Goal: Obtain resource: Download file/media

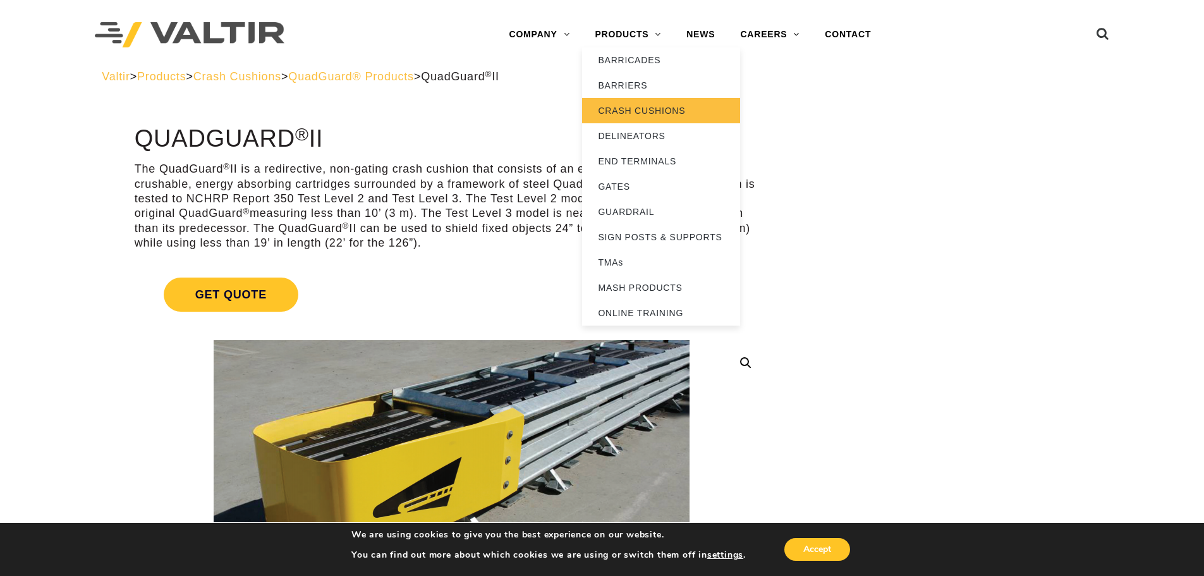
click at [610, 117] on link "CRASH CUSHIONS" at bounding box center [661, 110] width 158 height 25
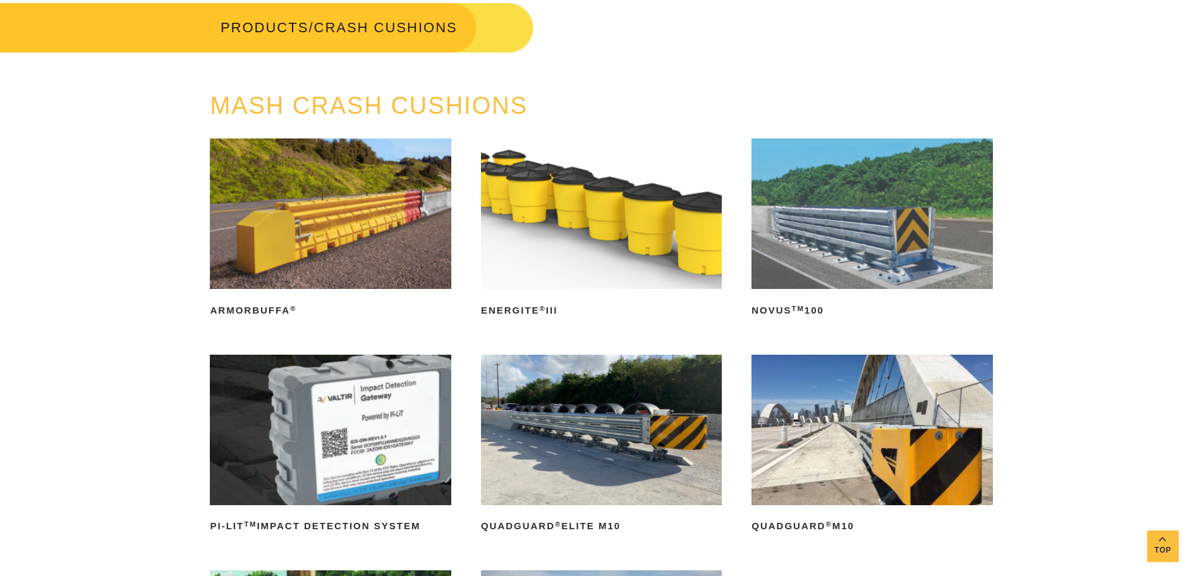
scroll to position [253, 0]
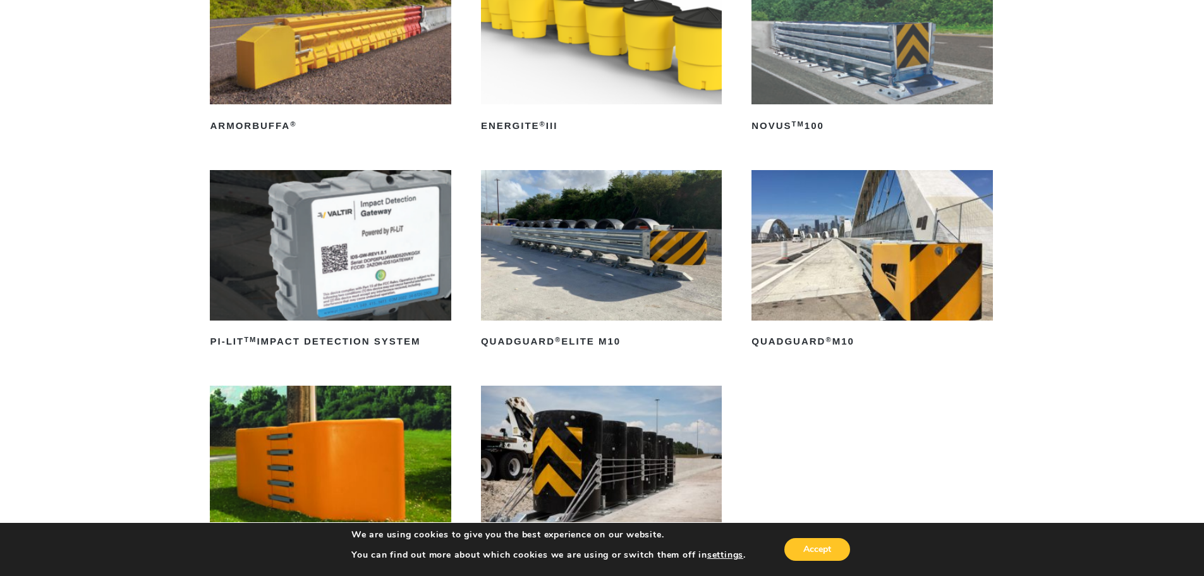
click at [635, 236] on img at bounding box center [601, 245] width 241 height 150
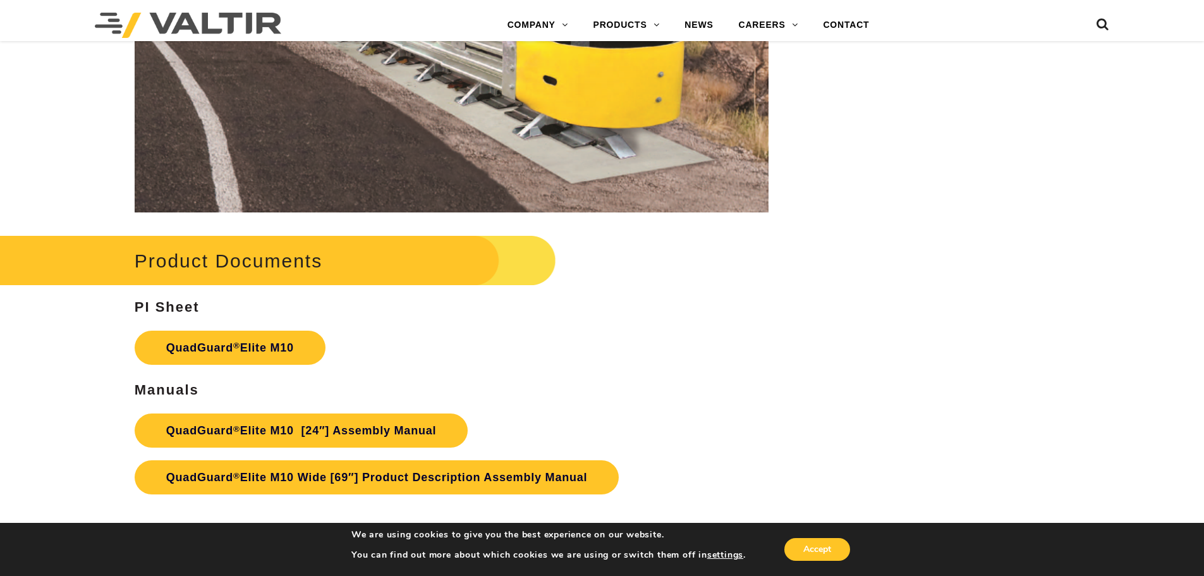
scroll to position [6699, 0]
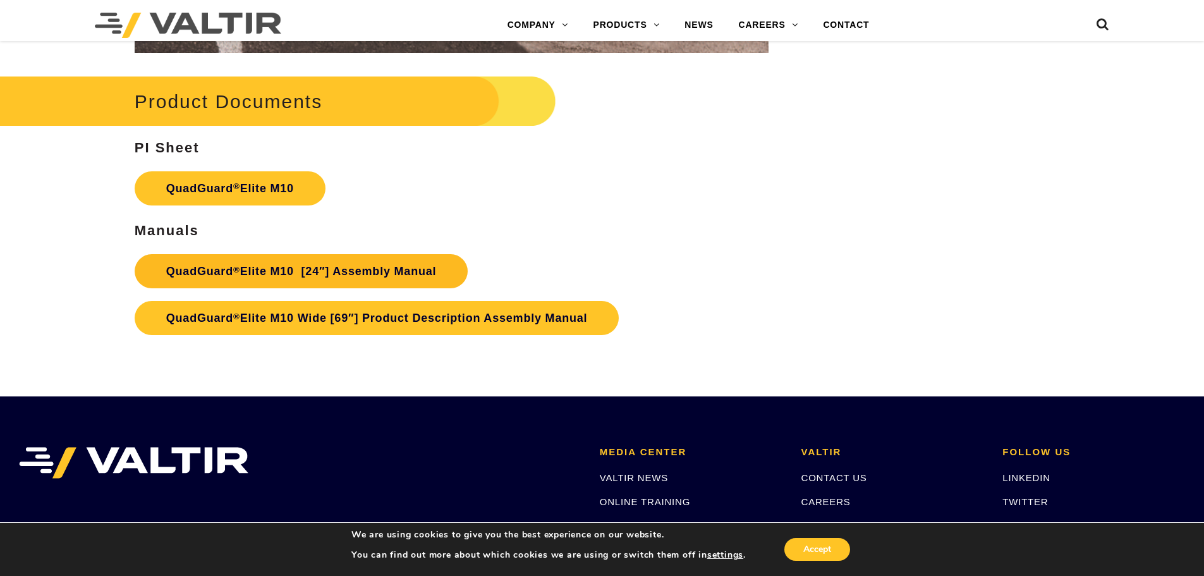
click at [387, 265] on link "QuadGuard ® Elite M10 [24″] Assembly Manual" at bounding box center [302, 271] width 334 height 34
